Goal: Task Accomplishment & Management: Use online tool/utility

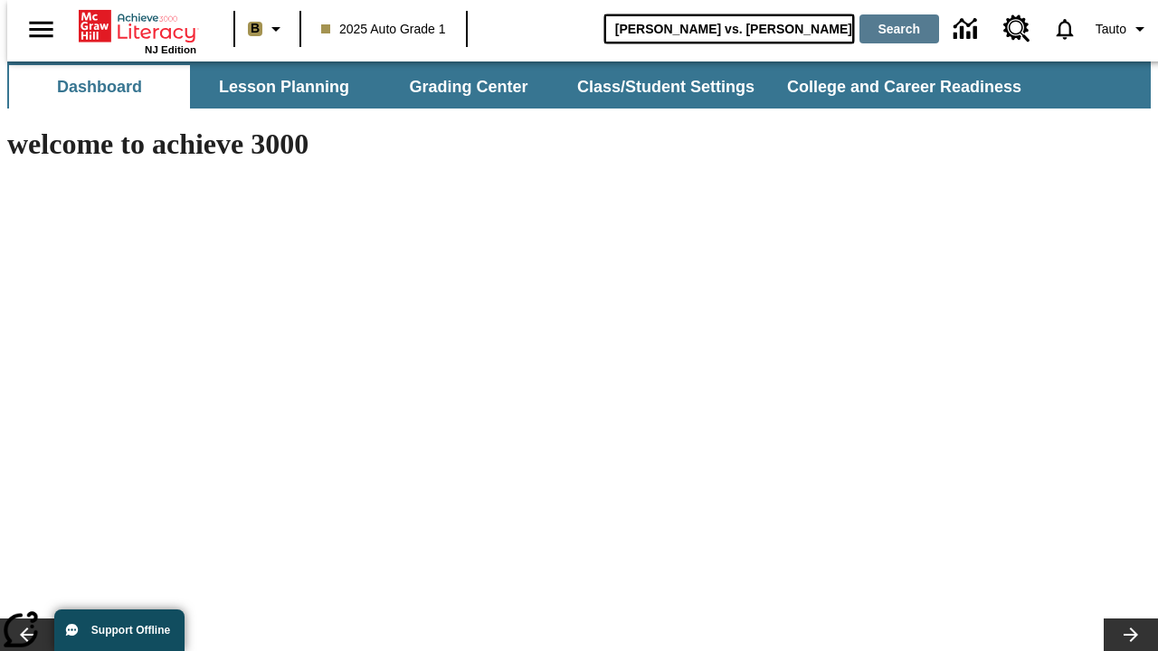
type input "Michelangelo vs. Leonardo"
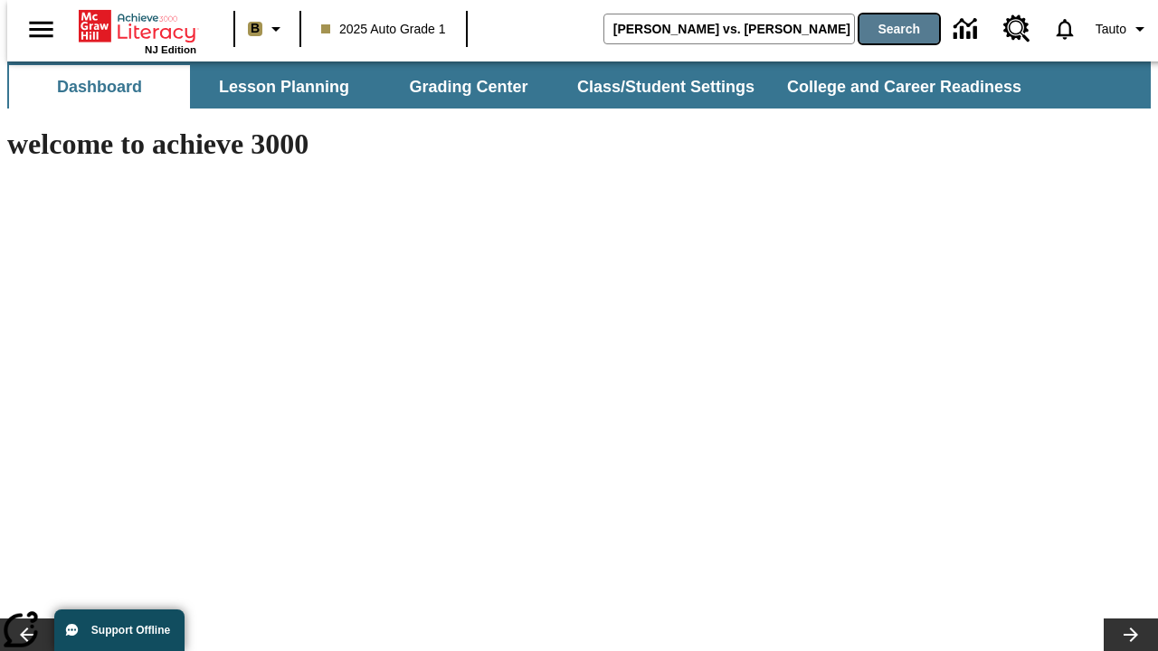
click at [888, 29] on button "Search" at bounding box center [899, 28] width 80 height 29
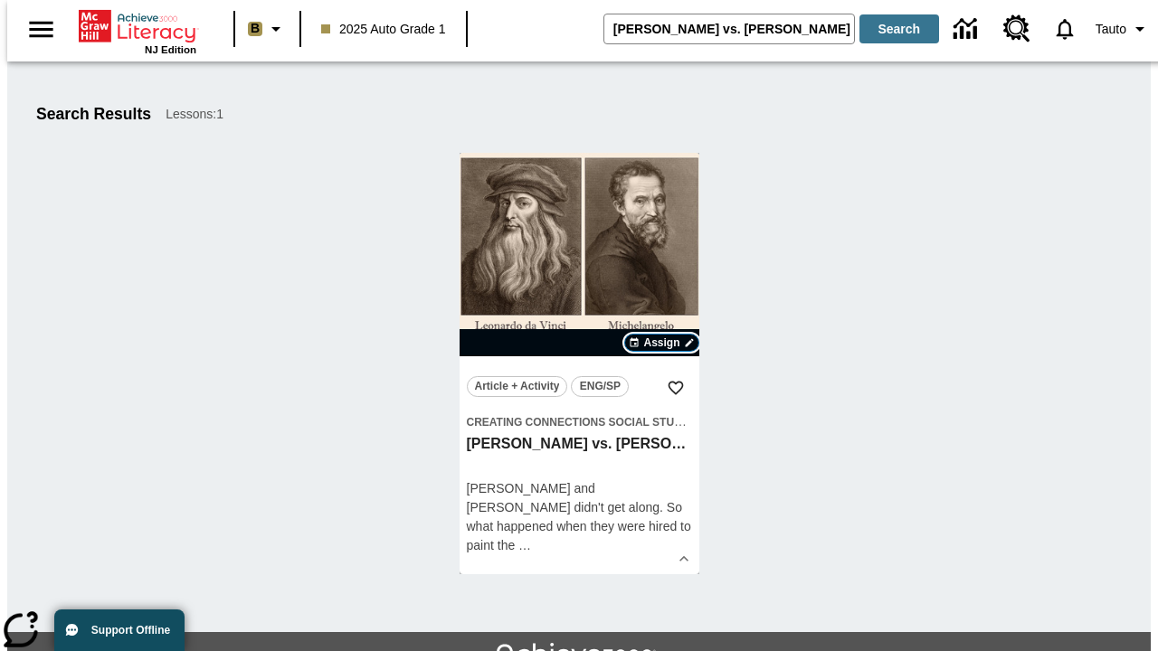
click at [662, 343] on span "Assign" at bounding box center [661, 343] width 36 height 16
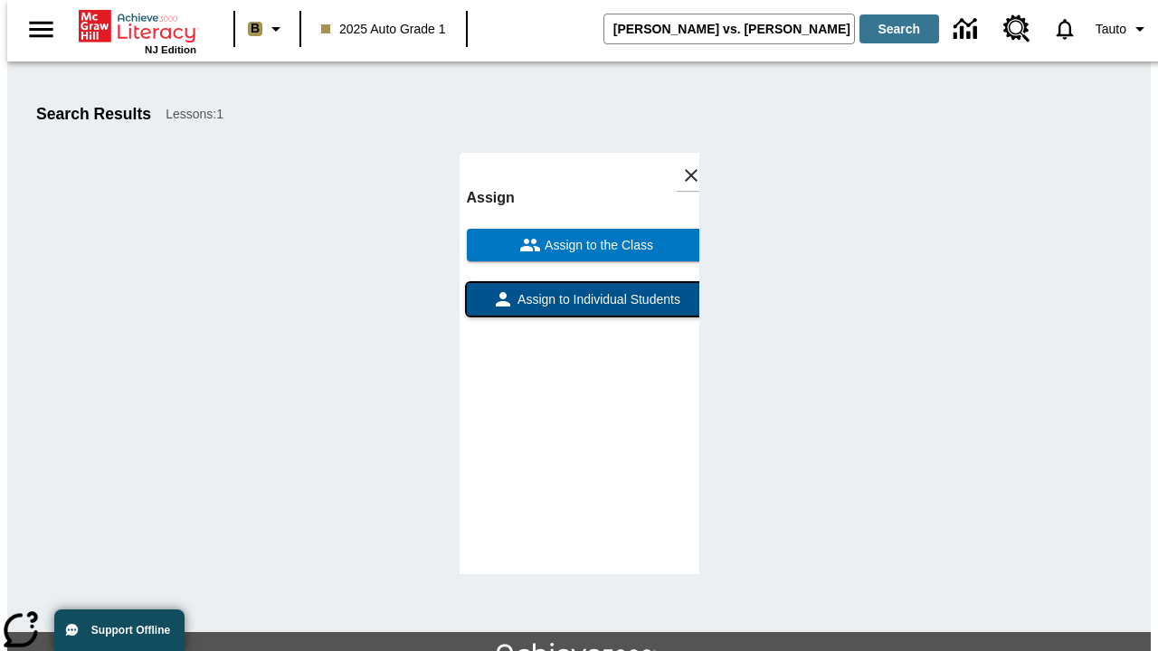
click at [579, 308] on span "Assign to Individual Students" at bounding box center [597, 299] width 166 height 19
